Goal: Task Accomplishment & Management: Manage account settings

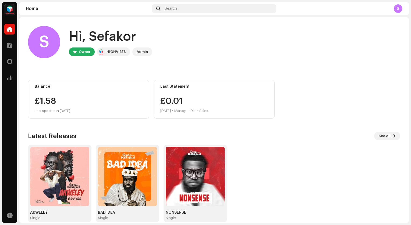
scroll to position [8, 0]
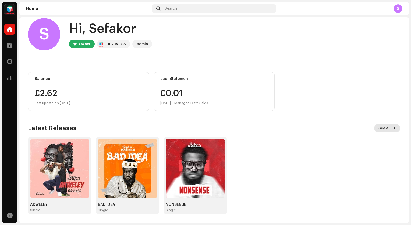
click at [379, 127] on span "See All" at bounding box center [385, 128] width 12 height 11
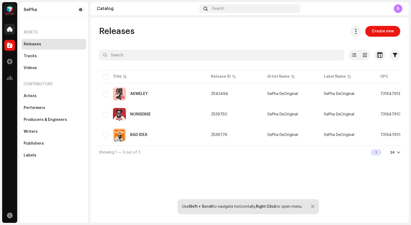
click at [9, 27] on span at bounding box center [9, 29] width 5 height 4
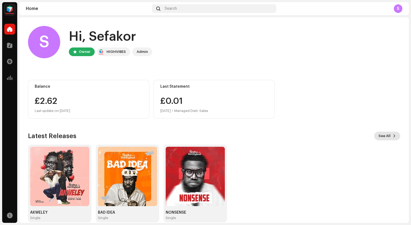
click at [381, 136] on span "See All" at bounding box center [385, 135] width 12 height 11
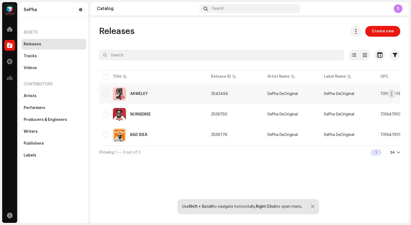
click at [184, 97] on div "AKWELEY" at bounding box center [152, 93] width 99 height 13
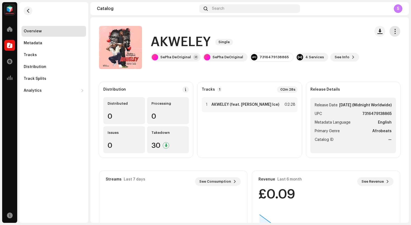
click at [393, 29] on span "button" at bounding box center [395, 31] width 5 height 4
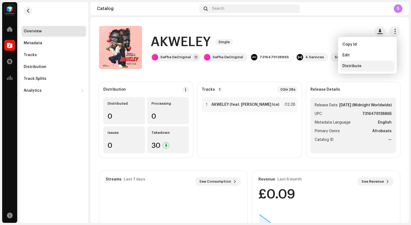
click at [356, 68] on div "Distribute" at bounding box center [368, 66] width 54 height 11
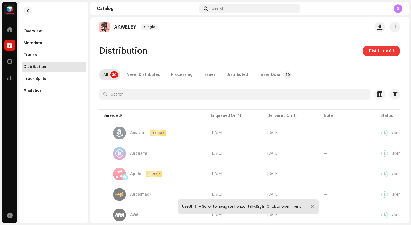
click at [365, 52] on button "Distribute All" at bounding box center [382, 51] width 38 height 11
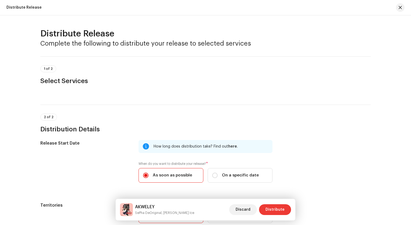
click at [280, 205] on span "Distribute" at bounding box center [275, 209] width 19 height 11
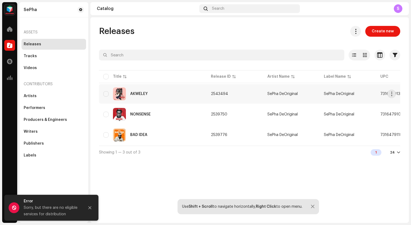
click at [172, 97] on div "AKWELEY" at bounding box center [152, 93] width 99 height 13
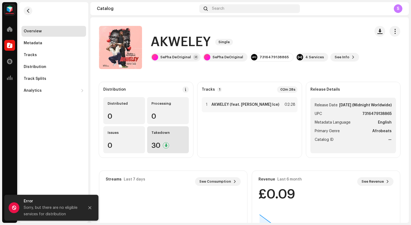
click at [166, 139] on div "Takedown 30" at bounding box center [168, 139] width 42 height 27
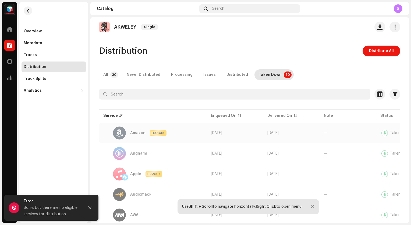
click at [119, 132] on div at bounding box center [119, 132] width 13 height 13
click at [149, 77] on div "Never Distributed" at bounding box center [144, 74] width 34 height 11
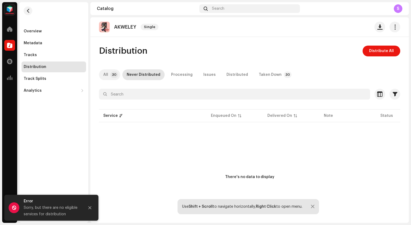
click at [110, 74] on p-tab "All 30" at bounding box center [109, 74] width 21 height 11
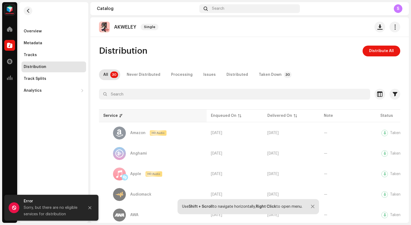
click at [120, 116] on p-sorticon at bounding box center [121, 115] width 3 height 3
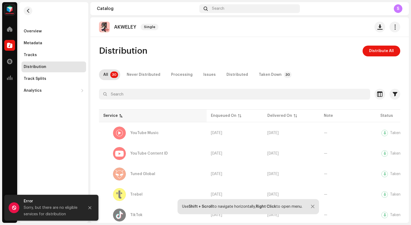
click at [120, 116] on p-sorticon at bounding box center [121, 115] width 3 height 3
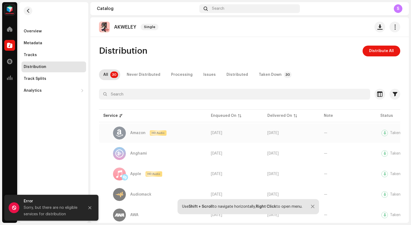
click at [127, 142] on td "Amazon HD Audio" at bounding box center [153, 132] width 108 height 19
